Goal: Task Accomplishment & Management: Complete application form

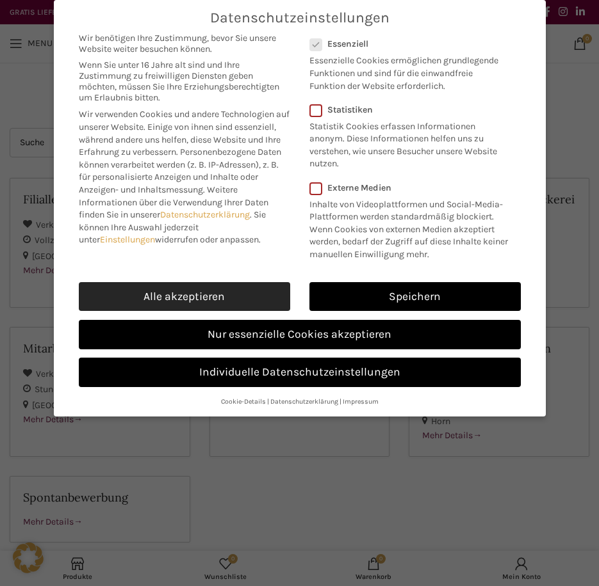
click at [259, 297] on link "Alle akzeptieren" at bounding box center [184, 296] width 211 height 29
checkbox input "true"
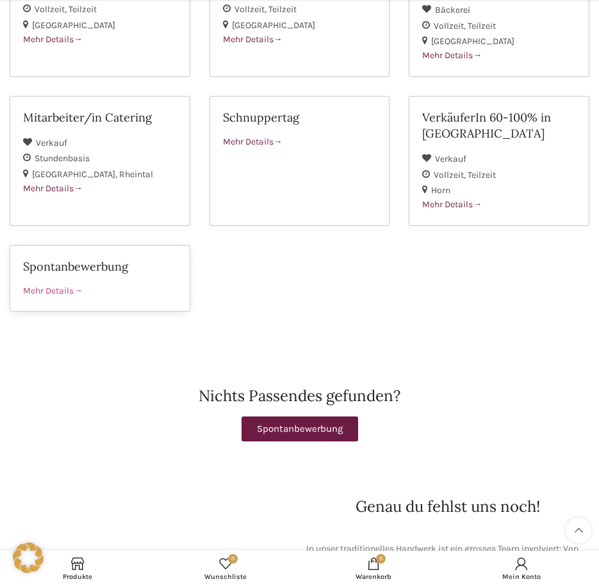
scroll to position [256, 0]
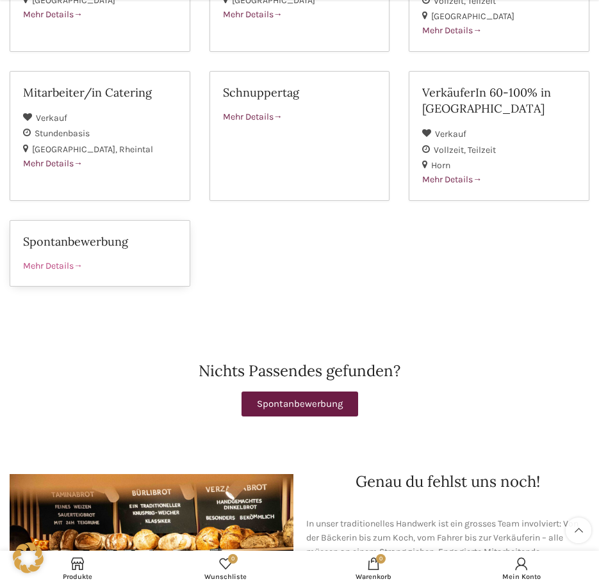
click at [79, 272] on div "Mehr Details" at bounding box center [100, 266] width 154 height 14
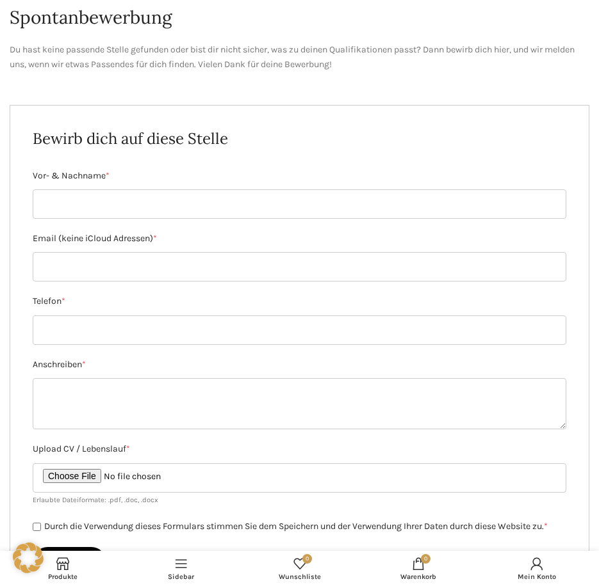
scroll to position [320, 0]
